Goal: Transaction & Acquisition: Purchase product/service

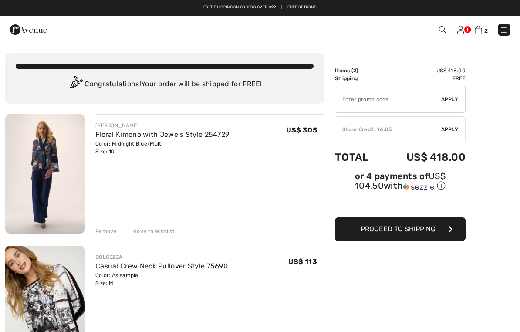
click at [378, 97] on input "TEXT" at bounding box center [388, 99] width 106 height 26
type input "SALEAVENUE"
click at [451, 95] on div "✔ Apply Remove" at bounding box center [400, 99] width 131 height 27
click at [452, 99] on span "Apply" at bounding box center [449, 99] width 17 height 8
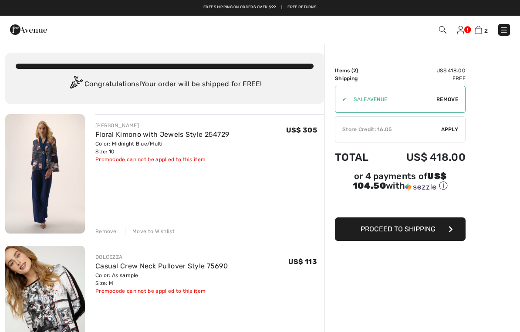
click at [450, 99] on span "Remove" at bounding box center [447, 99] width 22 height 8
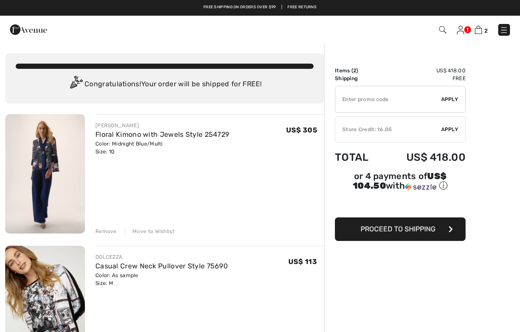
click at [364, 99] on input "TEXT" at bounding box center [388, 99] width 106 height 26
type input "SALEAVENUE"
click at [452, 98] on span "Apply" at bounding box center [449, 99] width 17 height 8
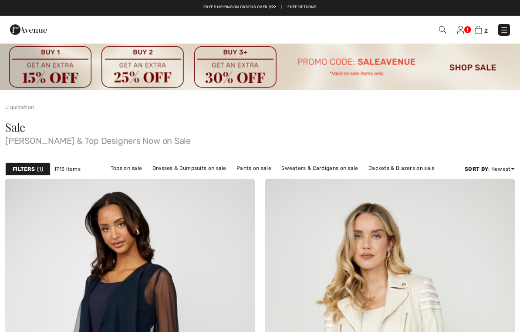
checkbox input "true"
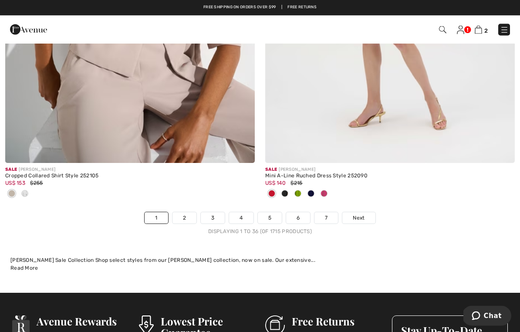
scroll to position [7589, 0]
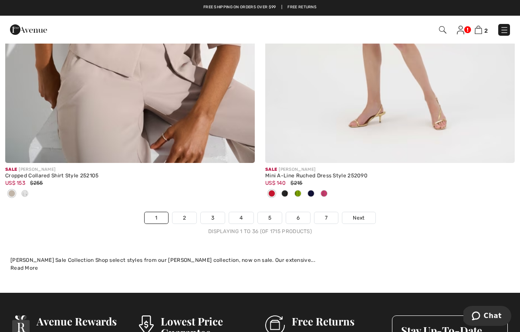
click at [366, 212] on link "Next" at bounding box center [358, 217] width 33 height 11
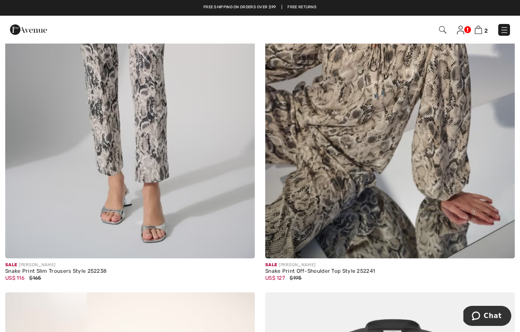
scroll to position [1128, 0]
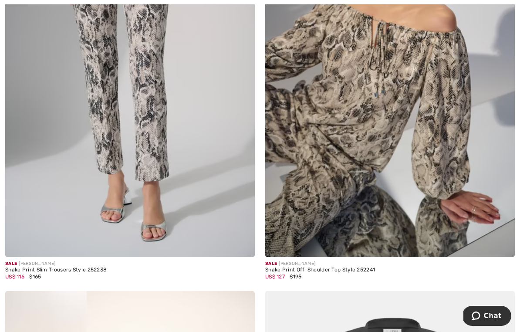
click at [194, 179] on img at bounding box center [130, 69] width 250 height 375
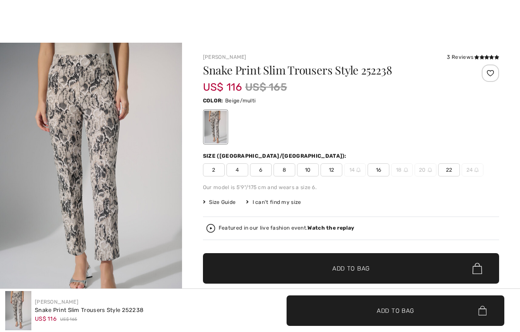
checkbox input "true"
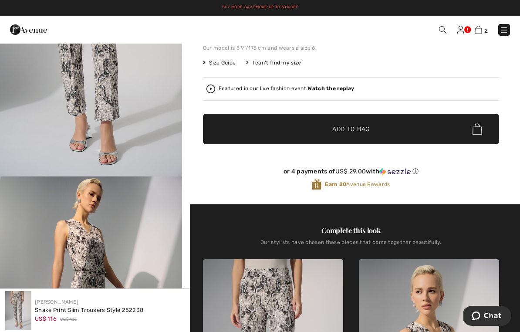
scroll to position [139, 0]
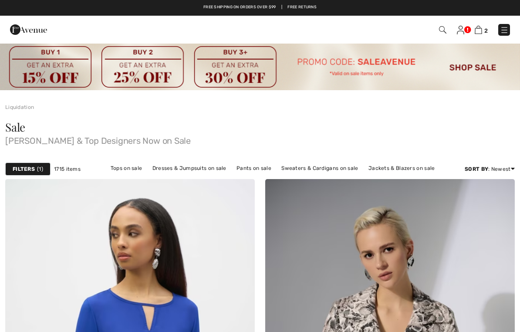
scroll to position [1140, 0]
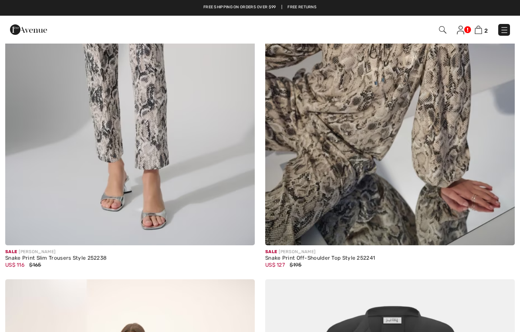
checkbox input "true"
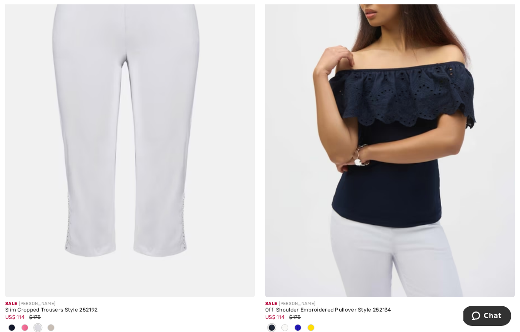
scroll to position [4133, 0]
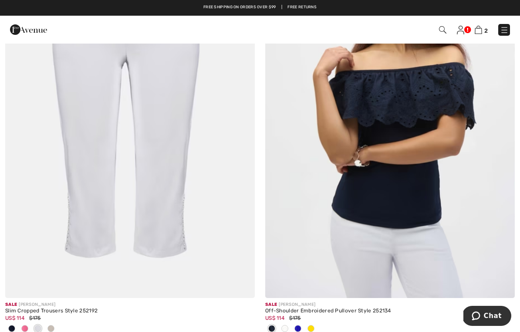
click at [167, 190] on img at bounding box center [130, 110] width 250 height 375
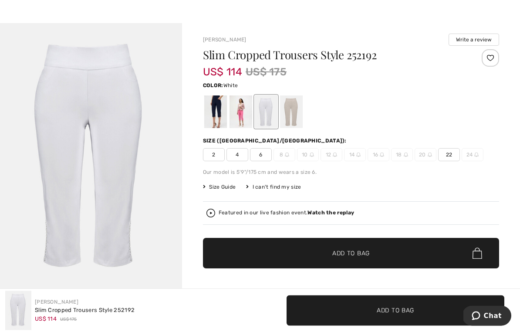
scroll to position [20, 0]
click at [220, 116] on div at bounding box center [215, 111] width 23 height 33
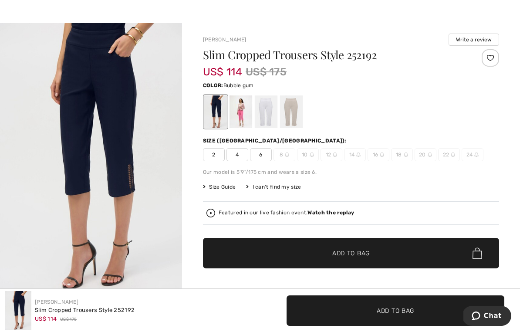
click at [243, 124] on div at bounding box center [241, 111] width 23 height 33
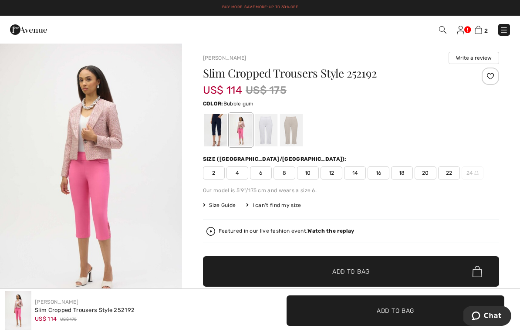
scroll to position [0, 0]
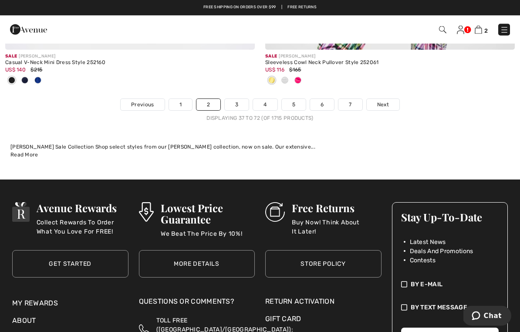
scroll to position [7845, 0]
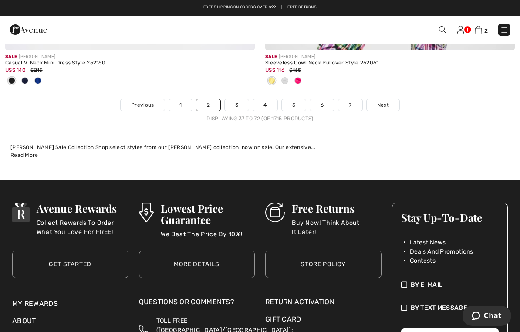
click at [393, 99] on link "Next" at bounding box center [383, 104] width 33 height 11
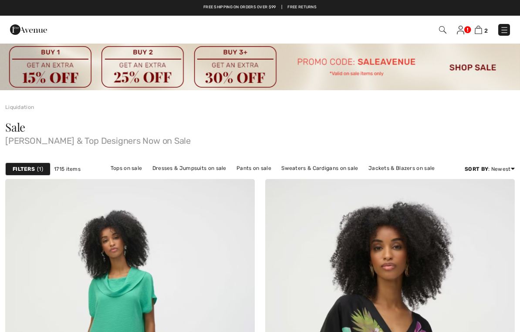
checkbox input "true"
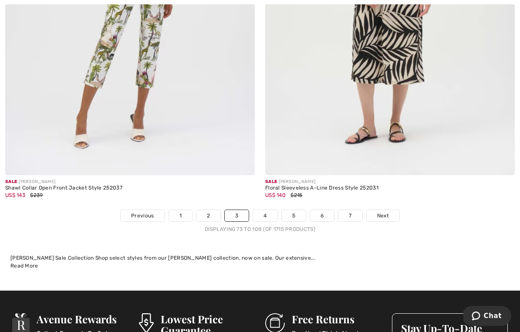
scroll to position [7679, 0]
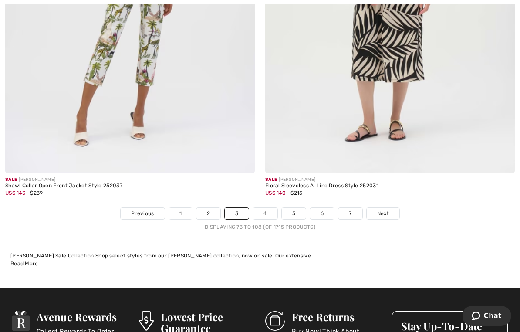
click at [385, 209] on span "Next" at bounding box center [383, 213] width 12 height 8
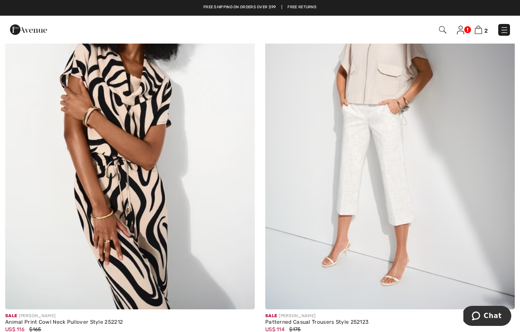
scroll to position [2838, 0]
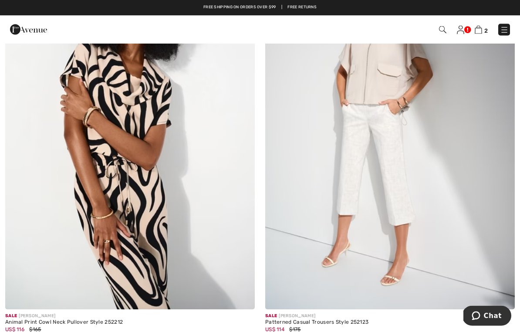
click at [407, 194] on img at bounding box center [390, 123] width 250 height 375
click at [399, 198] on img at bounding box center [390, 123] width 250 height 375
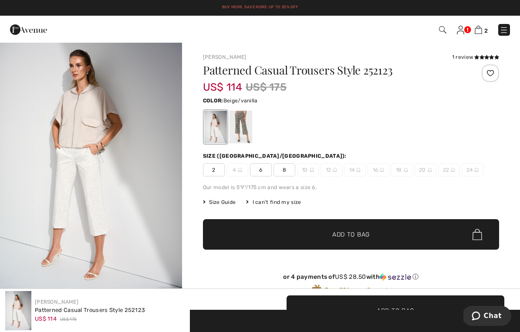
scroll to position [6, 0]
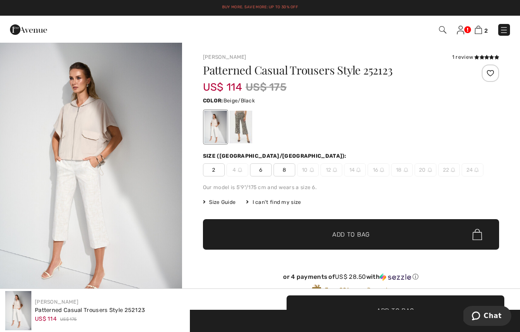
click at [243, 130] on div at bounding box center [241, 127] width 23 height 33
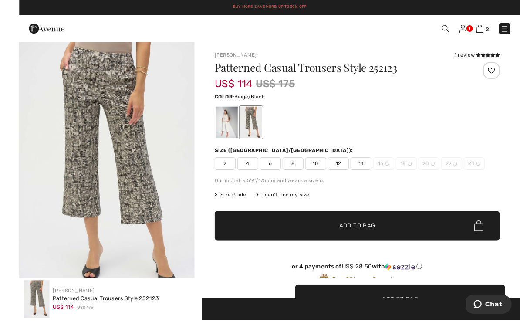
scroll to position [1, 0]
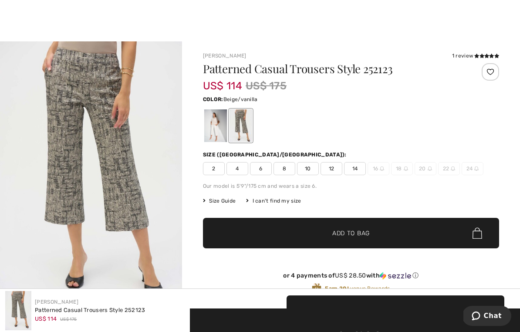
click at [211, 135] on div at bounding box center [215, 125] width 23 height 33
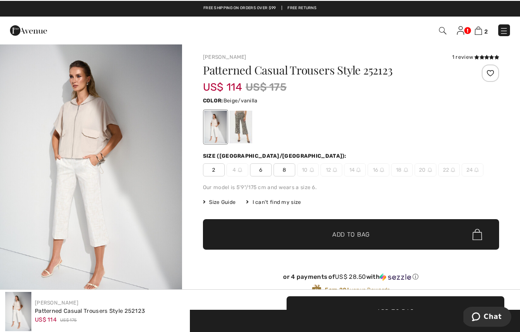
scroll to position [0, 0]
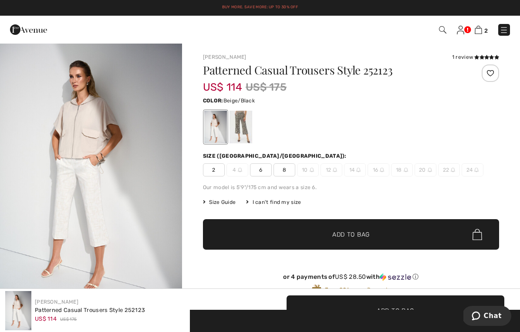
click at [247, 128] on div at bounding box center [241, 127] width 23 height 33
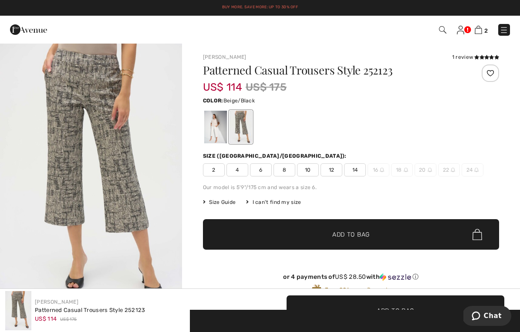
click at [313, 173] on span "10" at bounding box center [308, 169] width 22 height 13
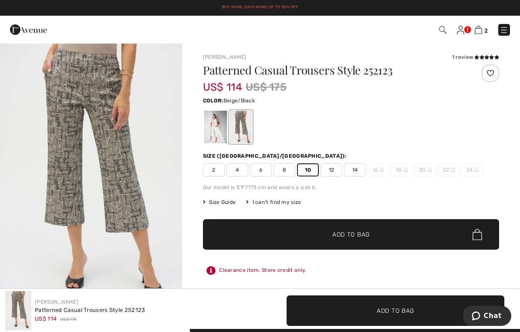
click at [385, 236] on span "✔ Added to Bag Add to Bag" at bounding box center [351, 234] width 296 height 30
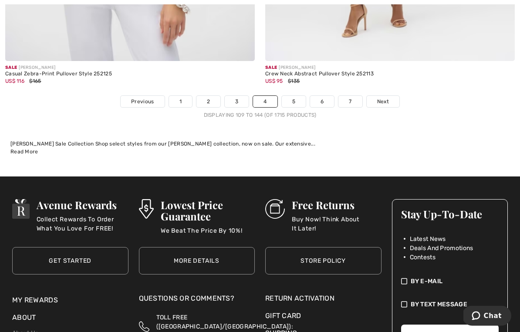
scroll to position [7716, 0]
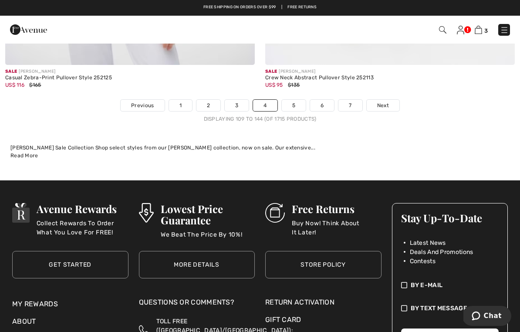
click at [385, 101] on span "Next" at bounding box center [383, 105] width 12 height 8
click at [390, 100] on link "Next" at bounding box center [383, 105] width 33 height 11
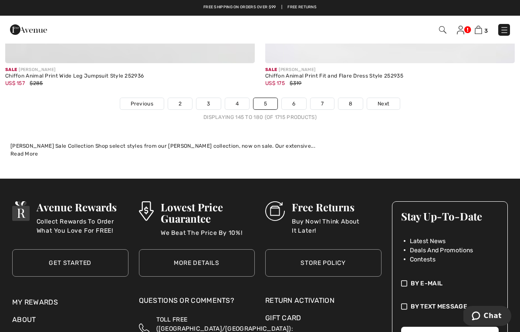
scroll to position [7685, 0]
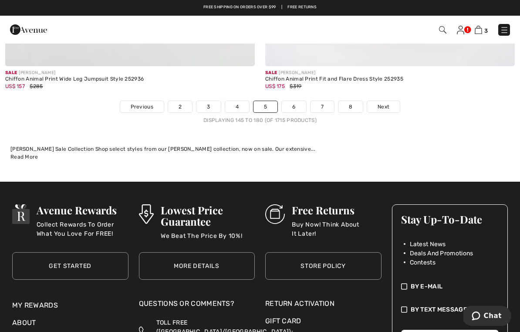
click at [390, 101] on link "Next" at bounding box center [383, 106] width 33 height 11
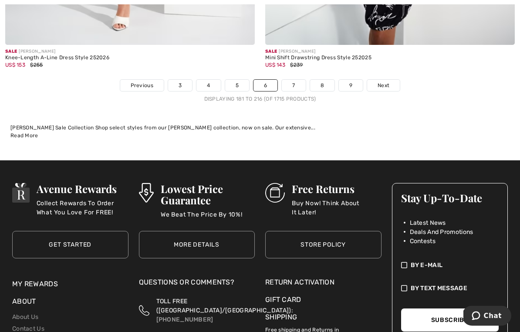
scroll to position [7649, 0]
click at [391, 81] on link "Next" at bounding box center [383, 85] width 33 height 11
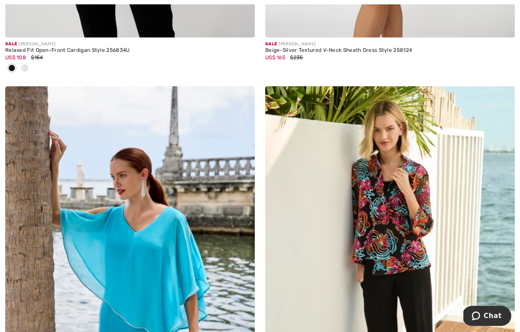
scroll to position [6575, 0]
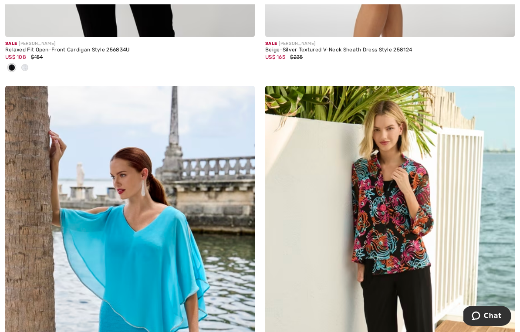
click at [418, 205] on img at bounding box center [390, 273] width 250 height 375
click at [410, 215] on img at bounding box center [390, 273] width 250 height 375
click at [408, 217] on img at bounding box center [390, 273] width 250 height 375
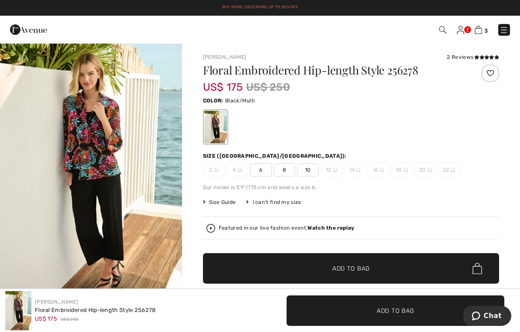
click at [163, 236] on img "1 / 5" at bounding box center [91, 179] width 182 height 273
click at [442, 232] on div "Featured in our live fashion event. Watch the replay" at bounding box center [350, 228] width 289 height 9
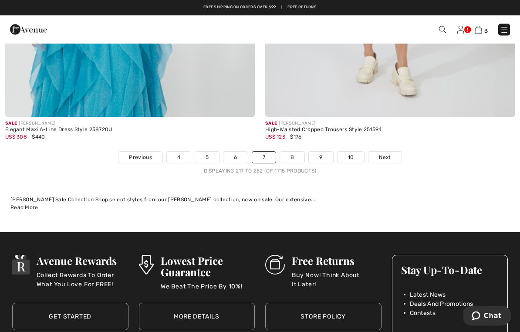
scroll to position [7736, 0]
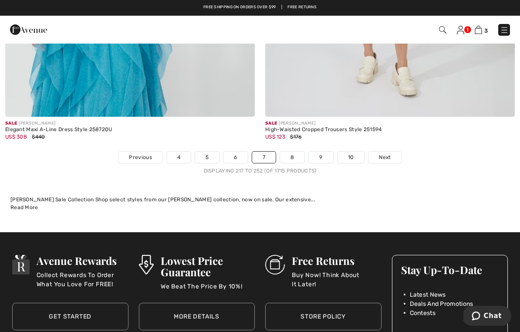
click at [386, 153] on span "Next" at bounding box center [385, 157] width 12 height 8
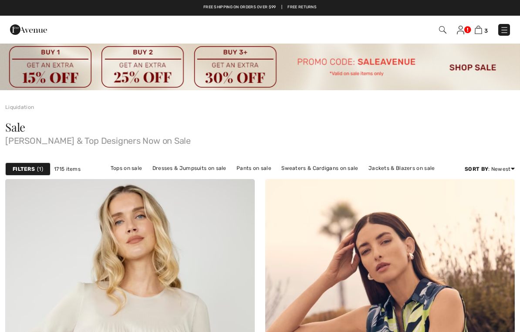
checkbox input "true"
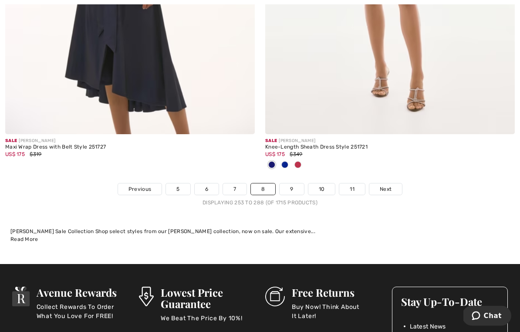
scroll to position [7689, 0]
click at [395, 184] on link "Next" at bounding box center [385, 188] width 33 height 11
click at [392, 183] on link "Next" at bounding box center [385, 188] width 33 height 11
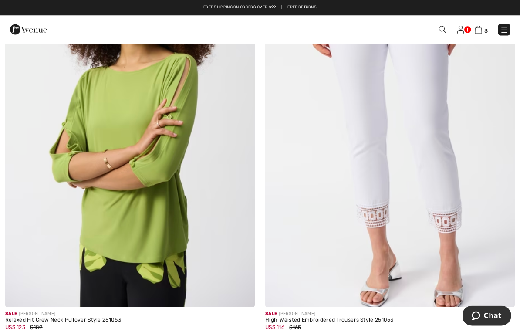
scroll to position [6754, 0]
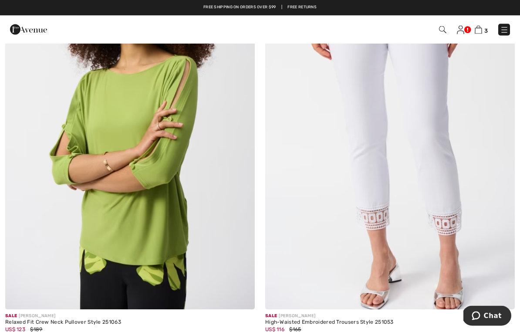
click at [438, 177] on img at bounding box center [390, 122] width 250 height 375
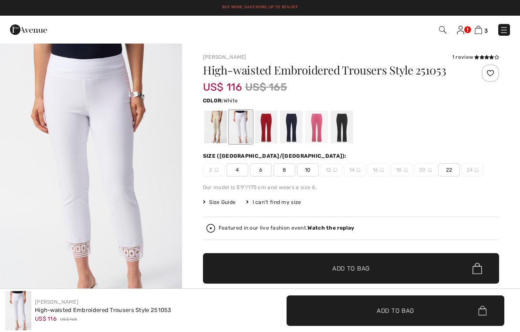
checkbox input "true"
click at [297, 133] on div at bounding box center [291, 127] width 23 height 33
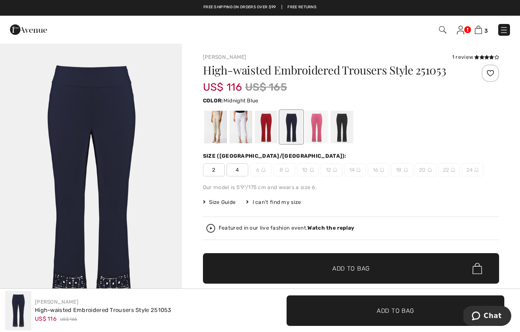
click at [346, 125] on div at bounding box center [342, 127] width 23 height 33
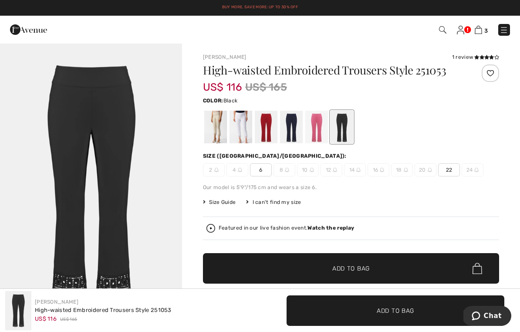
click at [217, 132] on div at bounding box center [215, 127] width 23 height 33
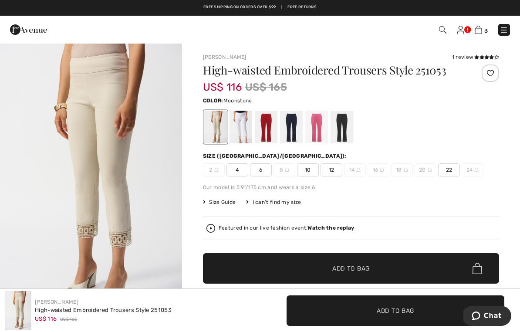
click at [243, 121] on div at bounding box center [241, 127] width 23 height 33
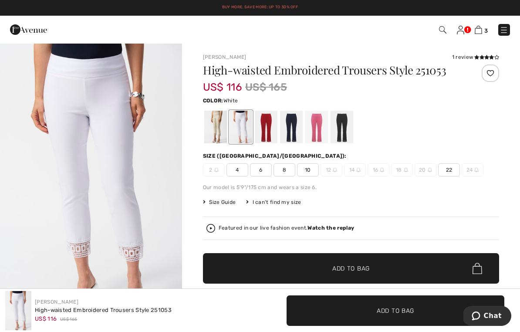
click at [313, 168] on span "10" at bounding box center [308, 169] width 22 height 13
click at [402, 267] on span "✔ Added to Bag Add to Bag" at bounding box center [351, 268] width 296 height 30
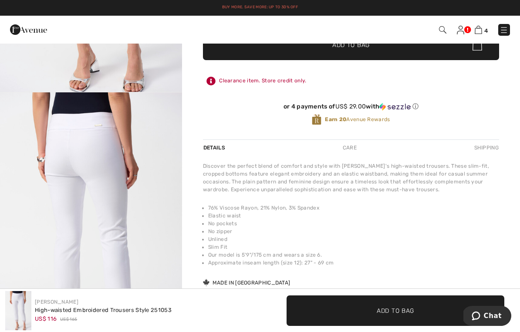
scroll to position [217, 0]
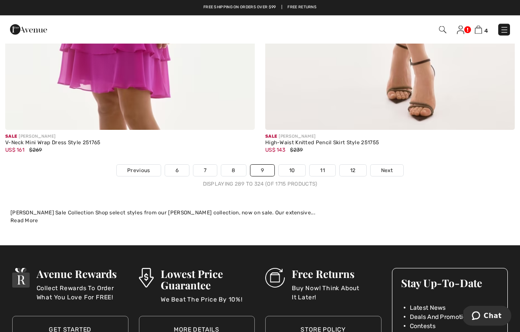
scroll to position [7780, 0]
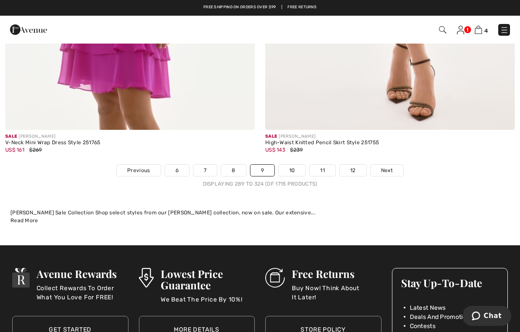
click at [393, 165] on link "Next" at bounding box center [387, 170] width 33 height 11
click at [392, 166] on span "Next" at bounding box center [387, 170] width 12 height 8
click at [391, 166] on span "Next" at bounding box center [387, 170] width 12 height 8
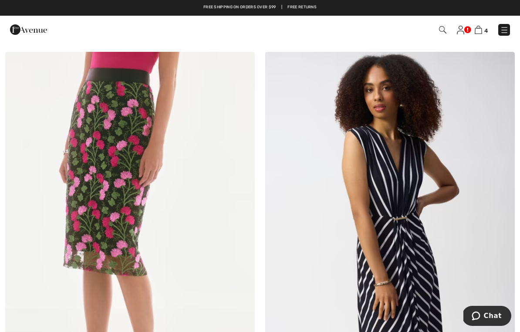
scroll to position [2241, 0]
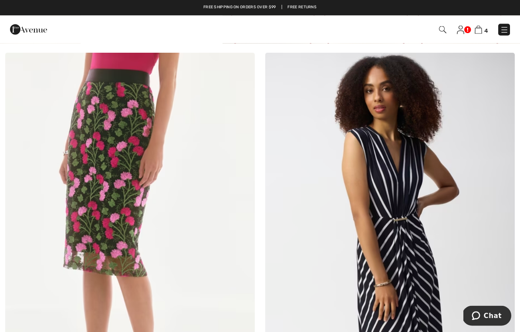
click at [185, 192] on img at bounding box center [130, 240] width 250 height 375
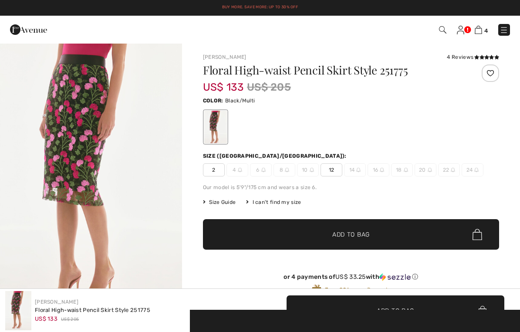
checkbox input "true"
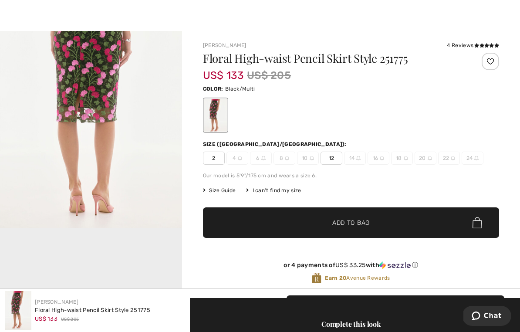
scroll to position [346, 0]
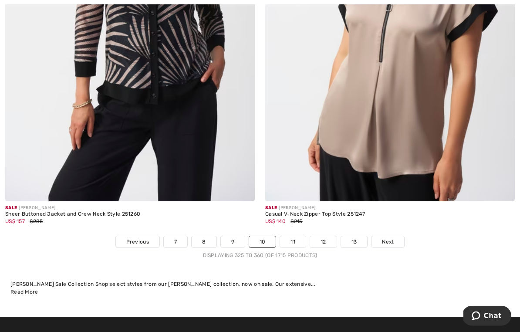
scroll to position [7693, 0]
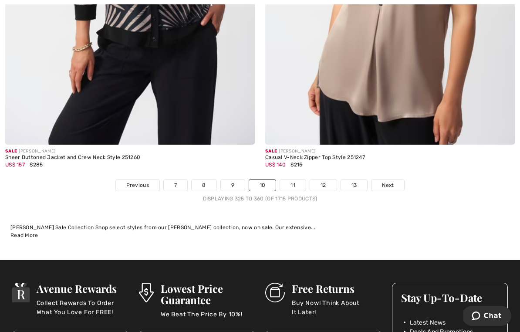
click at [392, 181] on span "Next" at bounding box center [388, 185] width 12 height 8
click at [398, 180] on link "Next" at bounding box center [387, 184] width 33 height 11
click at [391, 182] on span "Next" at bounding box center [388, 185] width 12 height 8
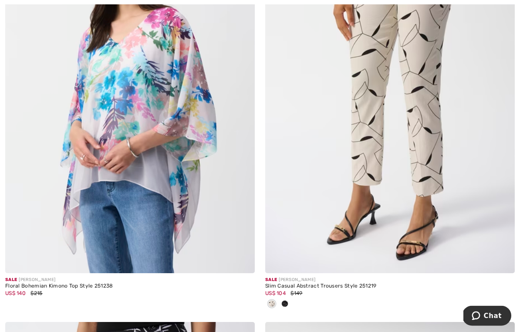
scroll to position [282, 0]
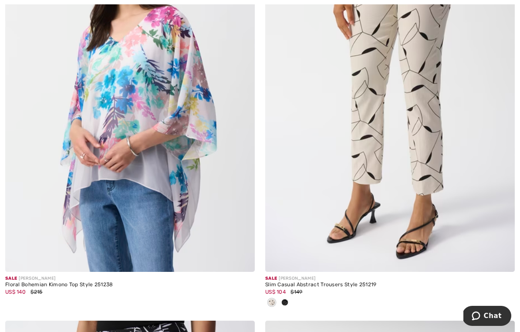
click at [402, 175] on img at bounding box center [390, 84] width 250 height 375
click at [417, 166] on img at bounding box center [390, 84] width 250 height 375
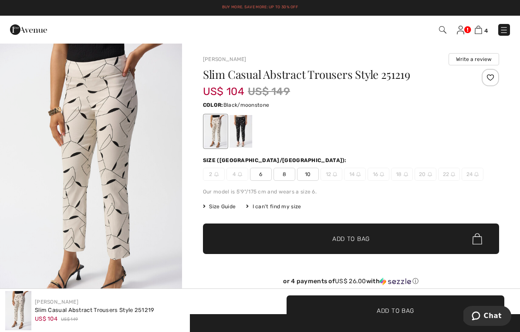
click at [250, 132] on div at bounding box center [241, 131] width 23 height 33
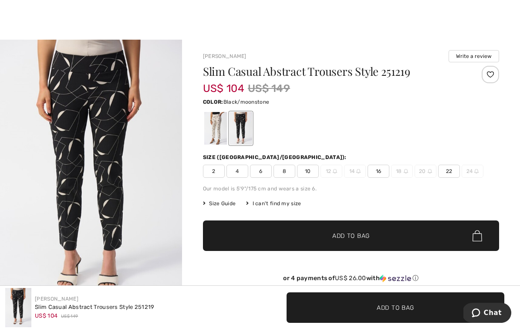
scroll to position [3, 0]
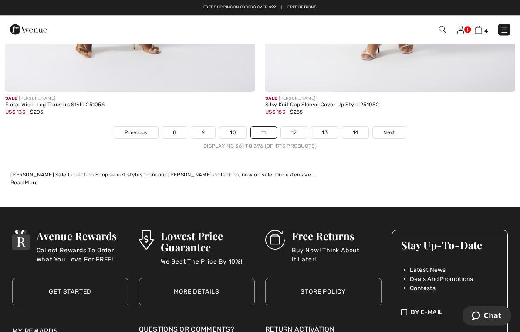
scroll to position [7631, 0]
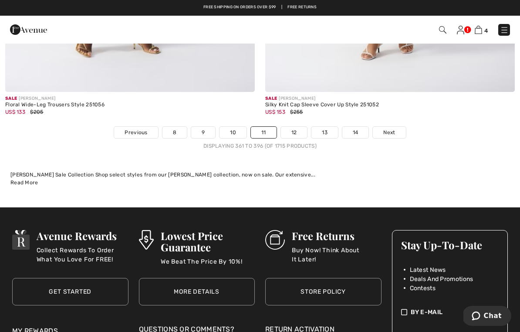
click at [392, 129] on span "Next" at bounding box center [389, 132] width 12 height 8
click at [396, 127] on link "Next" at bounding box center [389, 132] width 33 height 11
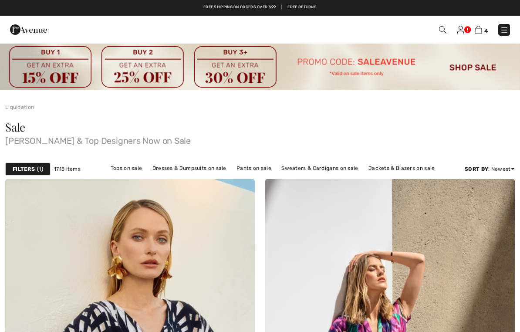
checkbox input "true"
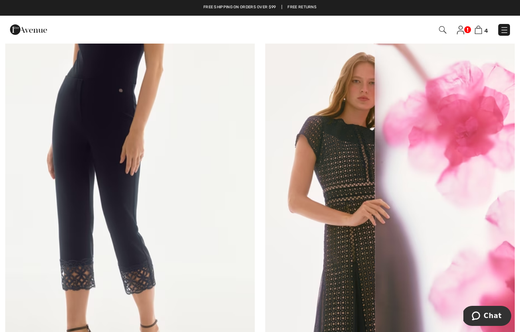
scroll to position [7023, 0]
click at [115, 213] on img at bounding box center [130, 220] width 250 height 375
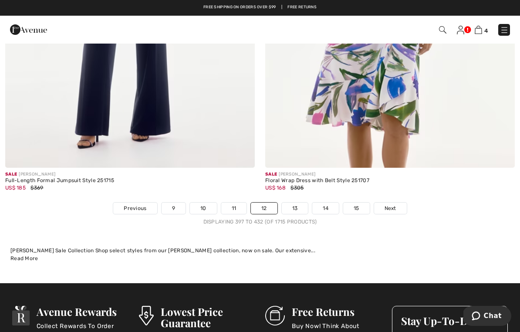
scroll to position [7670, 0]
click at [392, 204] on span "Next" at bounding box center [391, 208] width 12 height 8
click at [397, 203] on link "Next" at bounding box center [390, 208] width 33 height 11
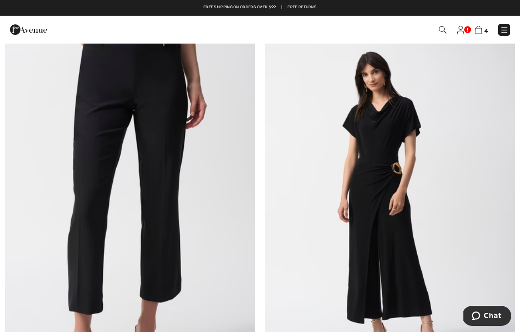
scroll to position [583, 0]
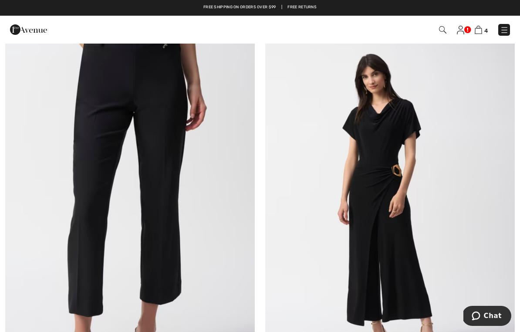
click at [170, 219] on img at bounding box center [130, 206] width 250 height 375
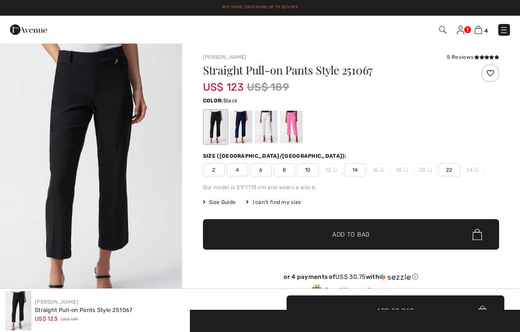
checkbox input "true"
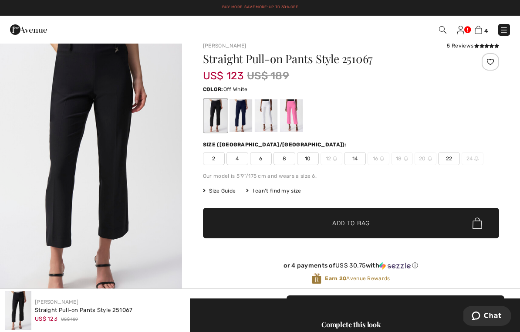
click at [269, 119] on div at bounding box center [266, 115] width 23 height 33
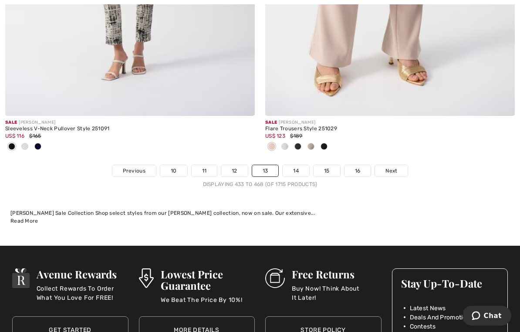
scroll to position [7780, 0]
click at [397, 167] on span "Next" at bounding box center [391, 171] width 12 height 8
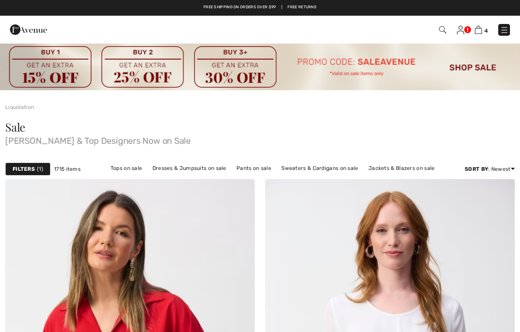
checkbox input "true"
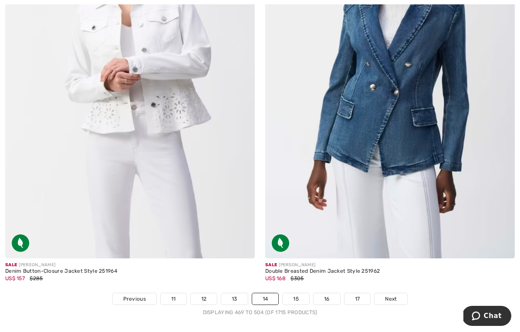
scroll to position [7563, 0]
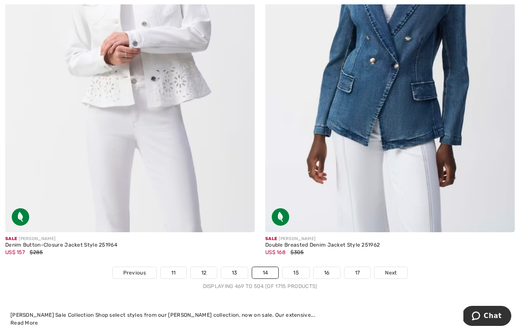
click at [402, 267] on link "Next" at bounding box center [391, 272] width 33 height 11
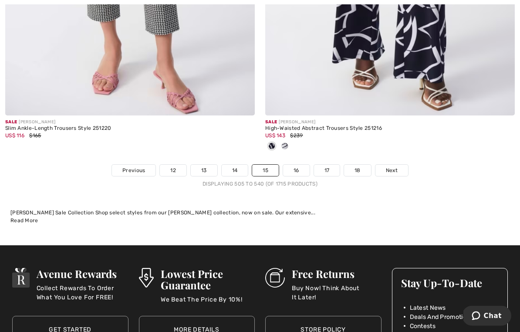
scroll to position [7622, 0]
click at [398, 166] on link "Next" at bounding box center [391, 170] width 33 height 11
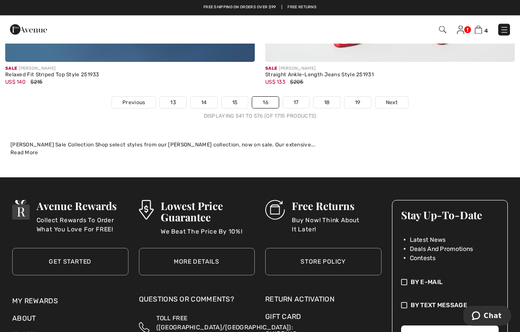
scroll to position [7661, 0]
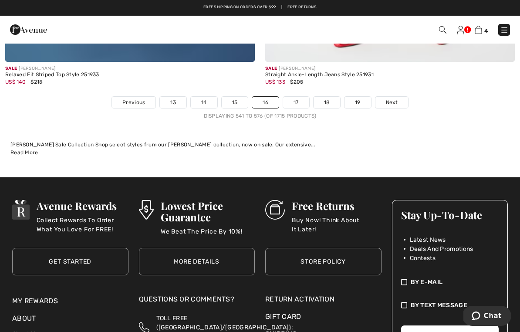
click at [398, 98] on span "Next" at bounding box center [392, 102] width 12 height 8
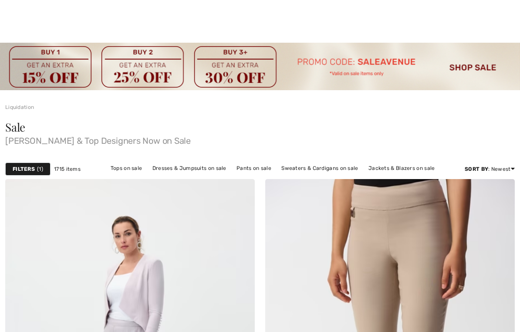
checkbox input "true"
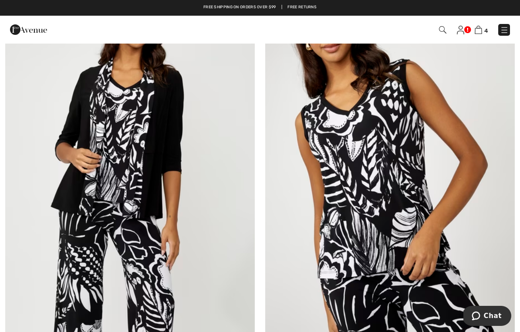
scroll to position [7458, 0]
